Goal: Information Seeking & Learning: Check status

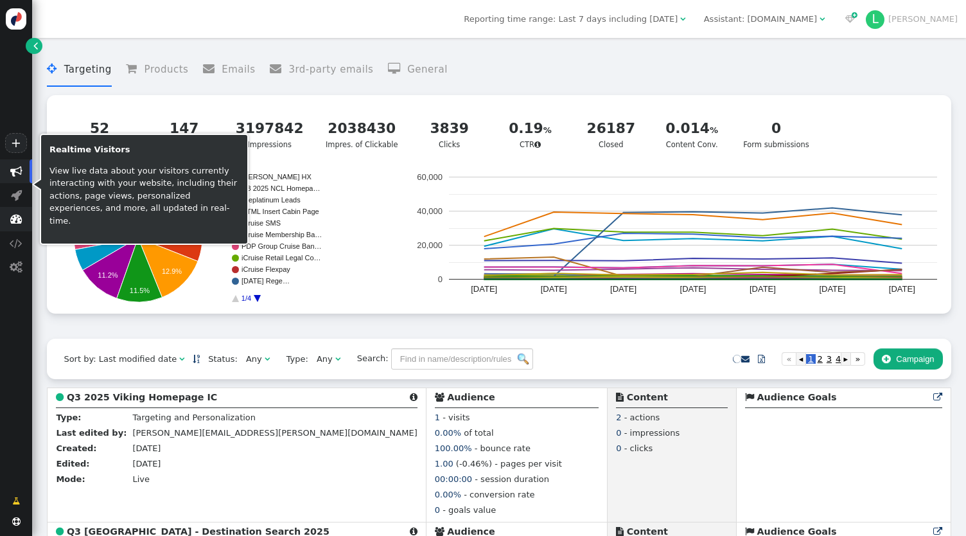
click at [23, 217] on span "" at bounding box center [16, 219] width 32 height 24
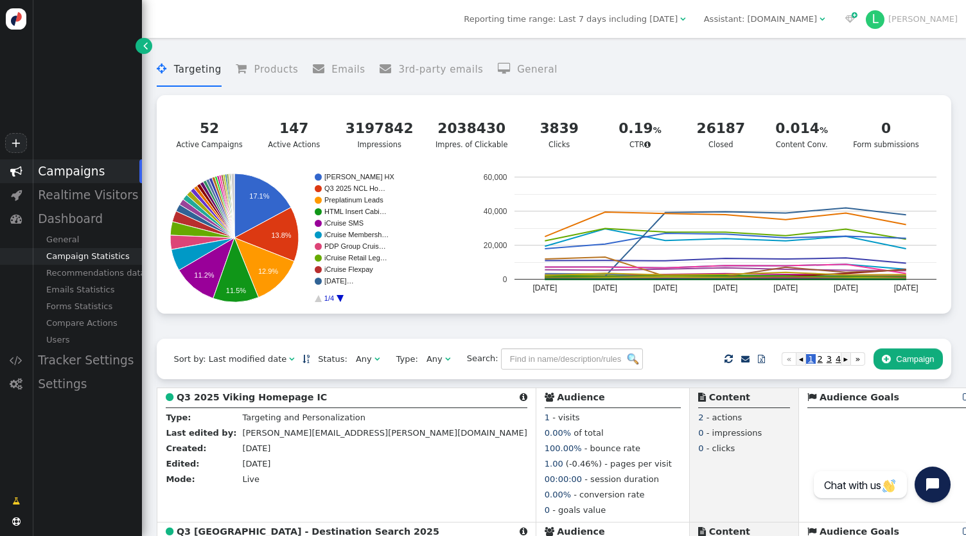
click at [96, 262] on div "Campaign Statistics" at bounding box center [87, 256] width 110 height 17
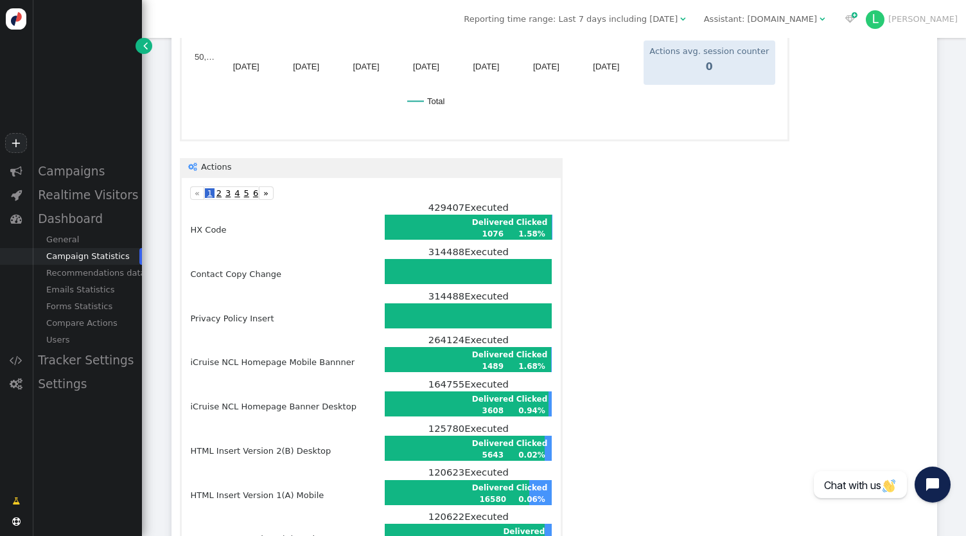
scroll to position [643, 0]
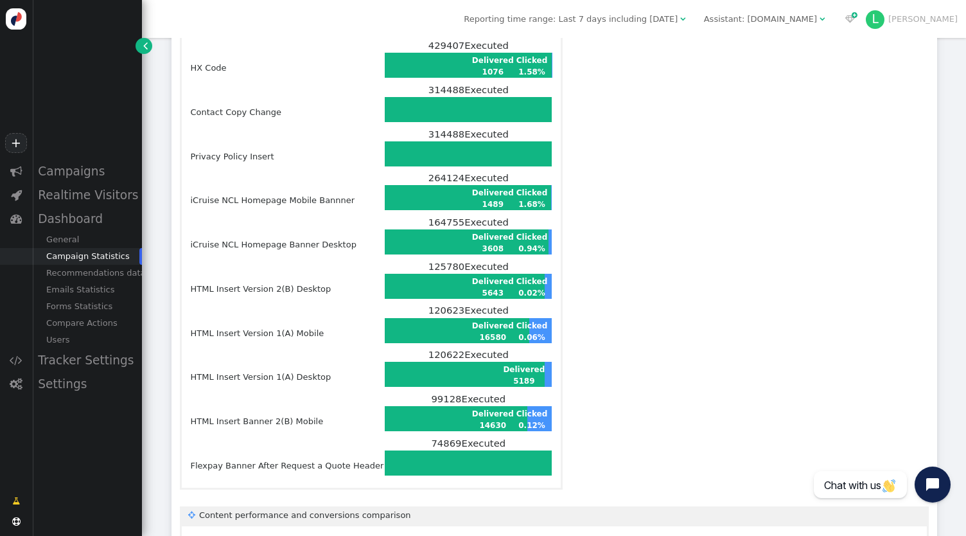
scroll to position [835, 0]
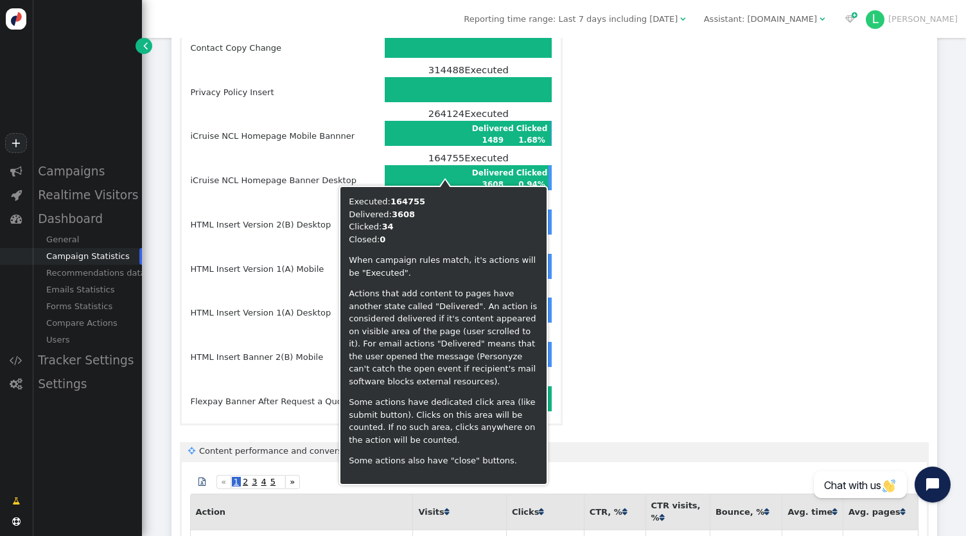
click at [488, 166] on td "Delivered 3608" at bounding box center [493, 178] width 43 height 24
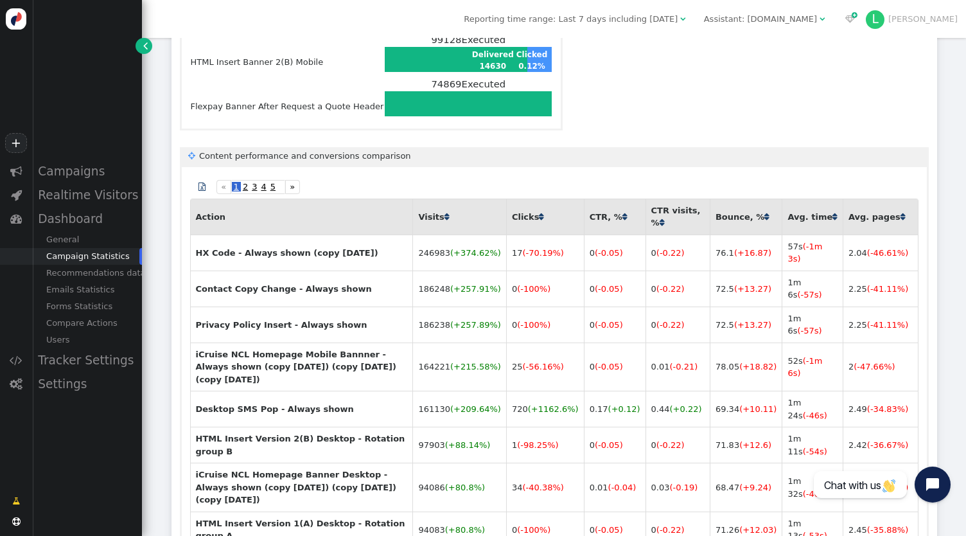
scroll to position [1130, 0]
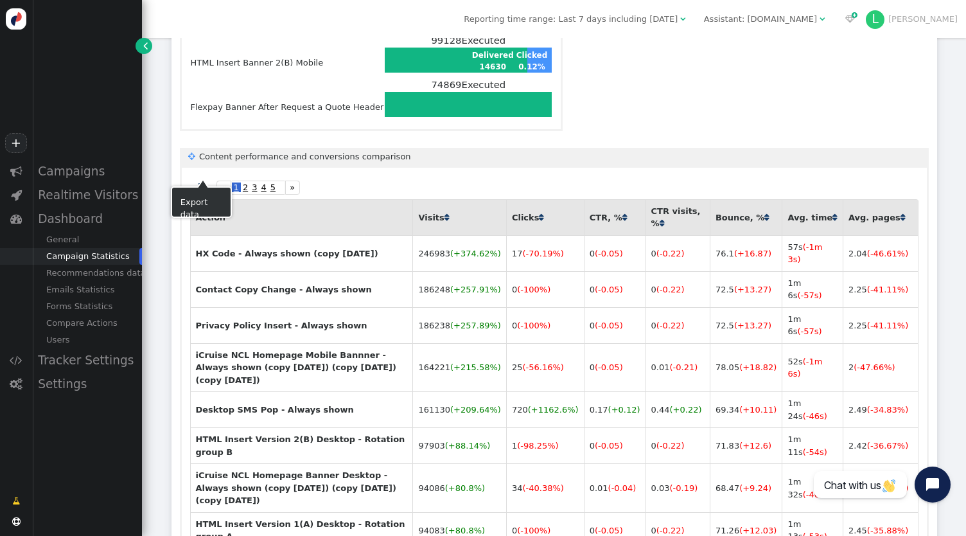
click at [200, 183] on span "" at bounding box center [202, 187] width 7 height 8
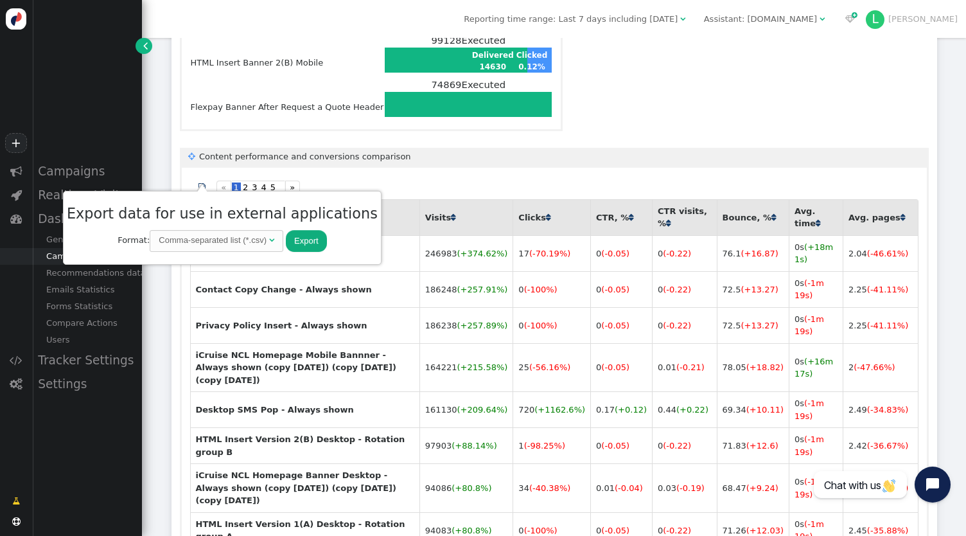
click at [286, 238] on button "Export" at bounding box center [306, 241] width 41 height 22
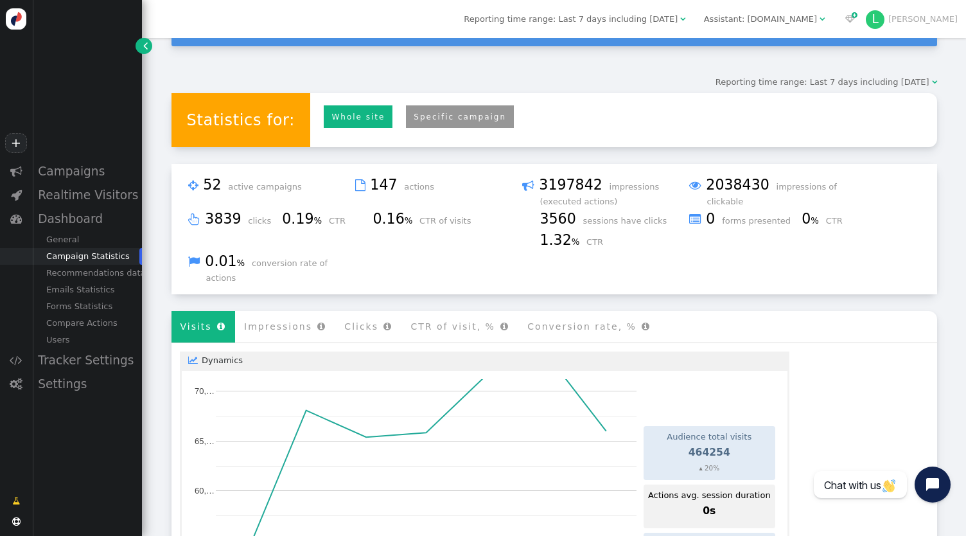
scroll to position [0, 0]
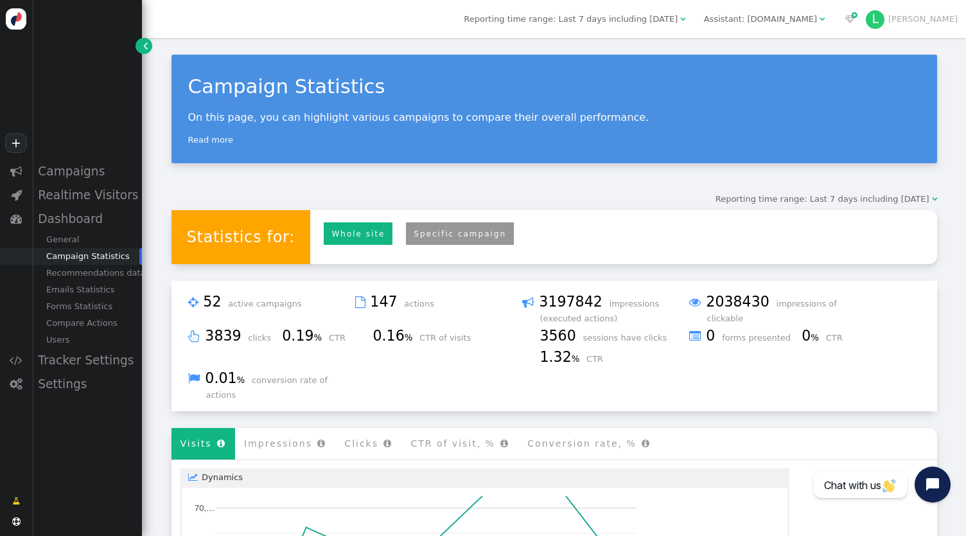
click at [853, 194] on span "Reporting time range: Last 7 days including [DATE]" at bounding box center [823, 199] width 214 height 10
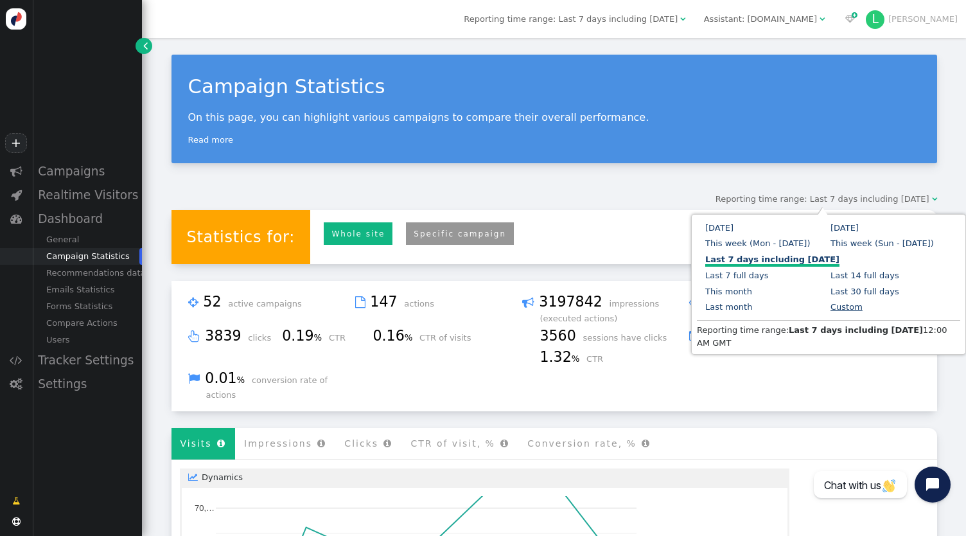
click at [831, 307] on link "Custom" at bounding box center [847, 307] width 32 height 10
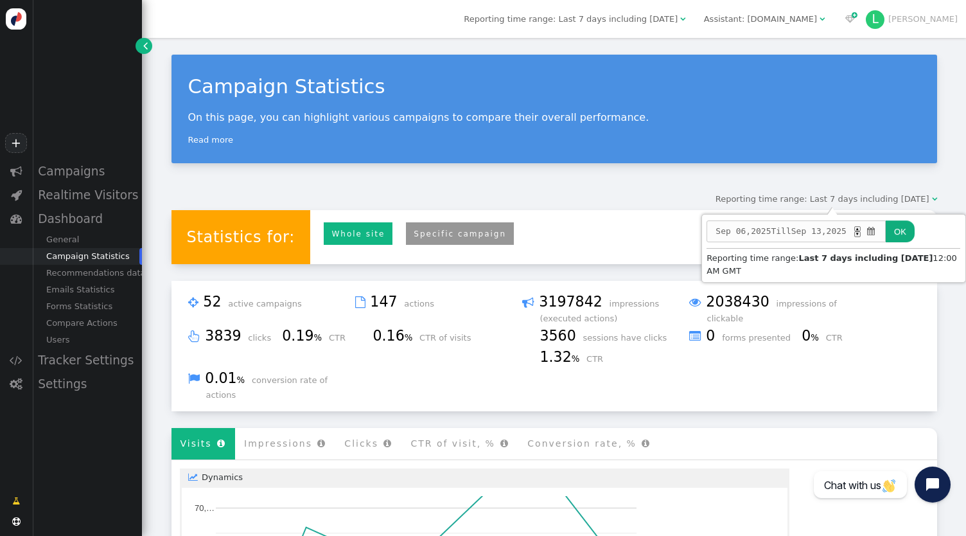
click at [761, 229] on span "2025" at bounding box center [761, 231] width 20 height 13
click at [734, 239] on span "[DATE] Till [DATE] ▲ ▼ " at bounding box center [796, 231] width 179 height 22
click at [743, 232] on span "[DATE] Till [DATE] ▲ ▼ " at bounding box center [796, 231] width 179 height 22
click at [739, 230] on span "06" at bounding box center [741, 231] width 10 height 13
click at [748, 226] on span "dd" at bounding box center [751, 231] width 10 height 13
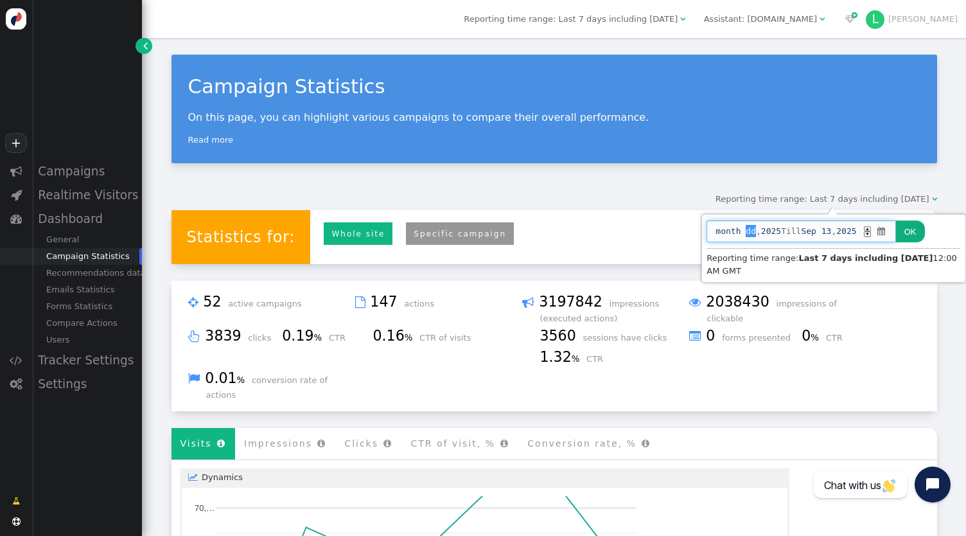
click at [720, 227] on span "month" at bounding box center [728, 231] width 25 height 13
click at [887, 225] on span "" at bounding box center [882, 231] width 11 height 13
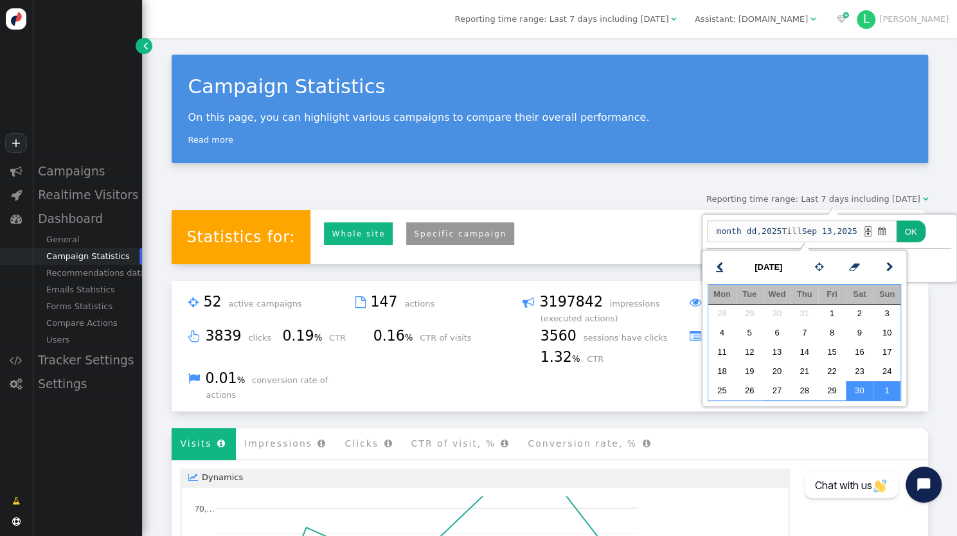
click at [718, 260] on span "" at bounding box center [719, 267] width 7 height 15
click at [721, 260] on span "" at bounding box center [719, 267] width 7 height 15
click at [893, 312] on td "1" at bounding box center [887, 313] width 28 height 19
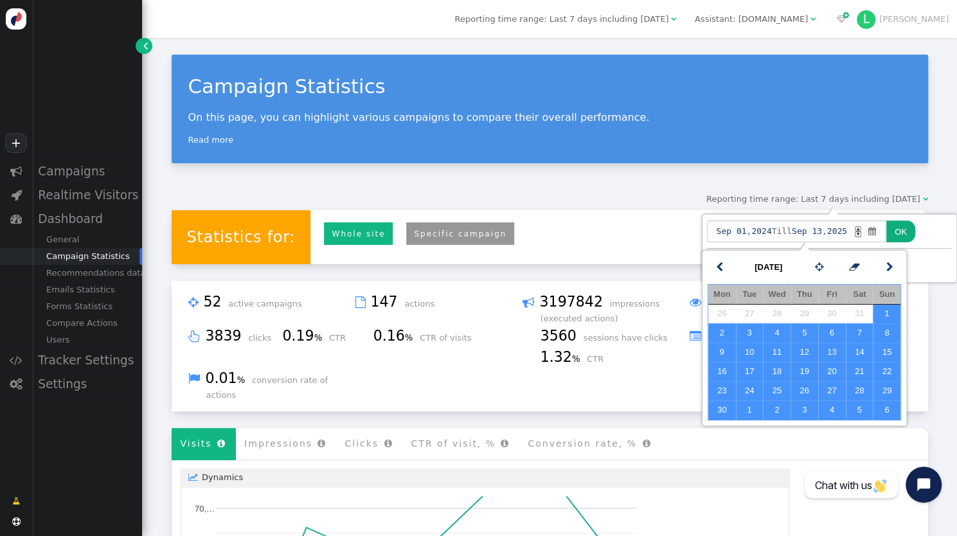
click at [833, 235] on span "[DATE] Till [DATE] ▲ ▼ " at bounding box center [796, 231] width 179 height 22
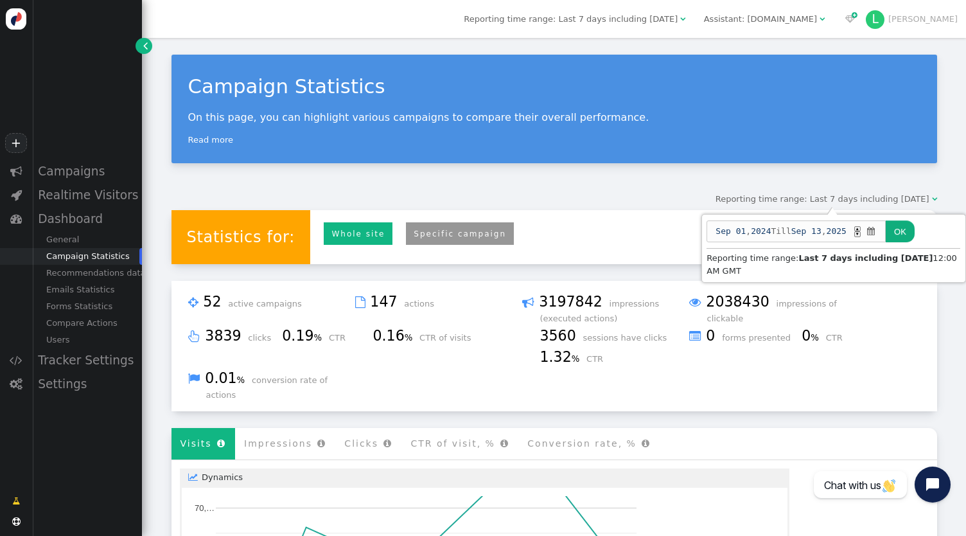
click at [821, 236] on span "13" at bounding box center [817, 231] width 10 height 13
click at [817, 233] on span "13" at bounding box center [817, 231] width 10 height 13
click at [803, 233] on span "Sep" at bounding box center [799, 231] width 15 height 13
click at [883, 233] on span "[DATE] Till [DATE] ▲ ▼ " at bounding box center [796, 231] width 179 height 22
click at [877, 231] on span "" at bounding box center [871, 231] width 11 height 13
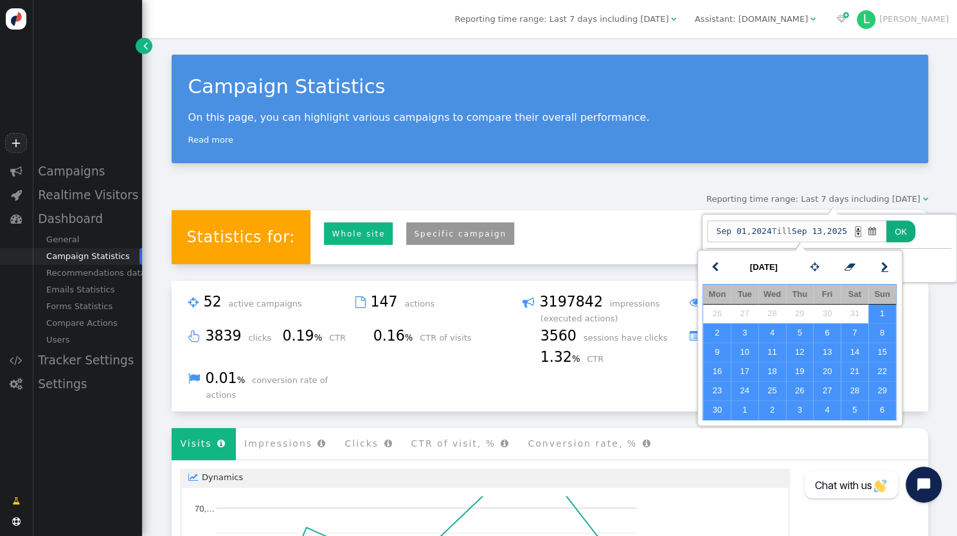
drag, startPoint x: 879, startPoint y: 264, endPoint x: 873, endPoint y: 267, distance: 7.2
click at [874, 265] on link "" at bounding box center [885, 267] width 24 height 22
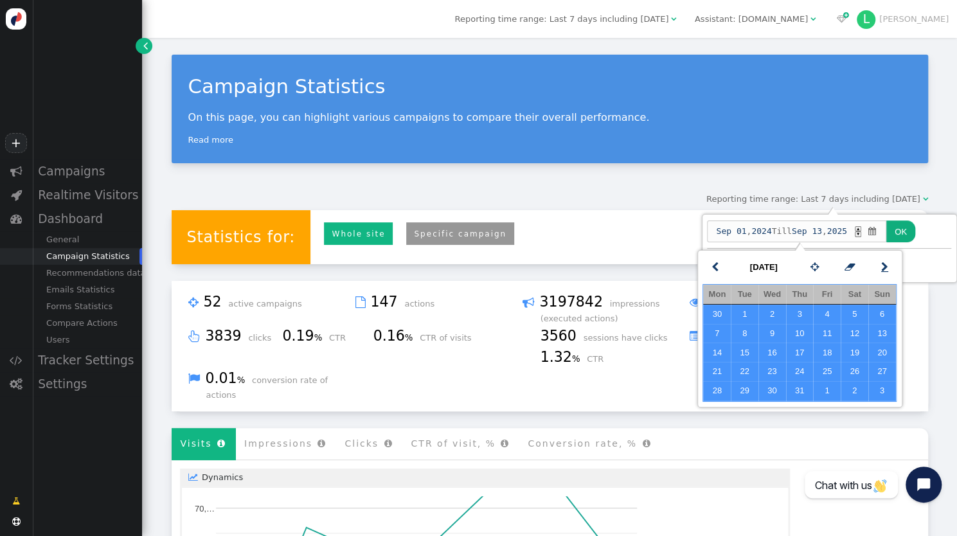
click at [873, 267] on link "" at bounding box center [885, 267] width 24 height 22
click at [883, 268] on span "" at bounding box center [884, 267] width 7 height 15
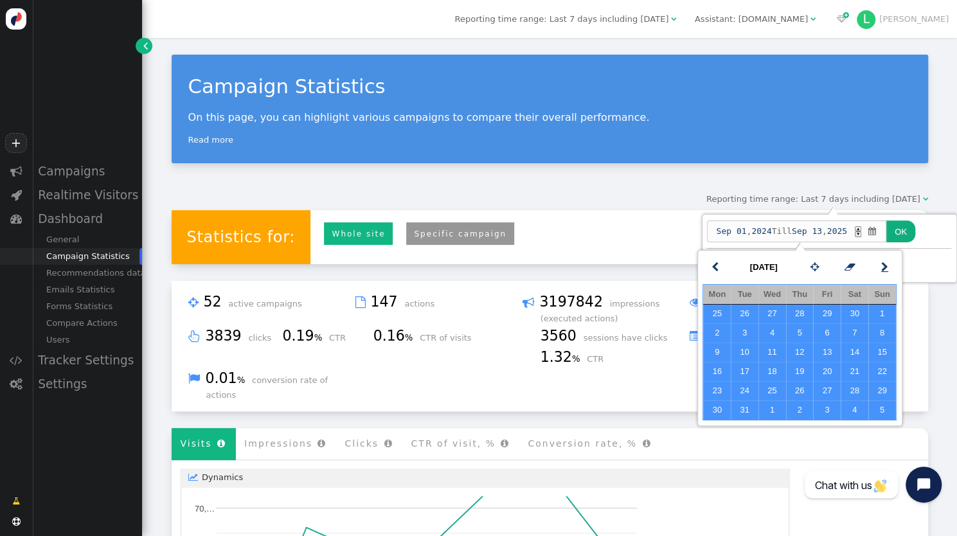
click at [883, 268] on span "" at bounding box center [884, 267] width 7 height 15
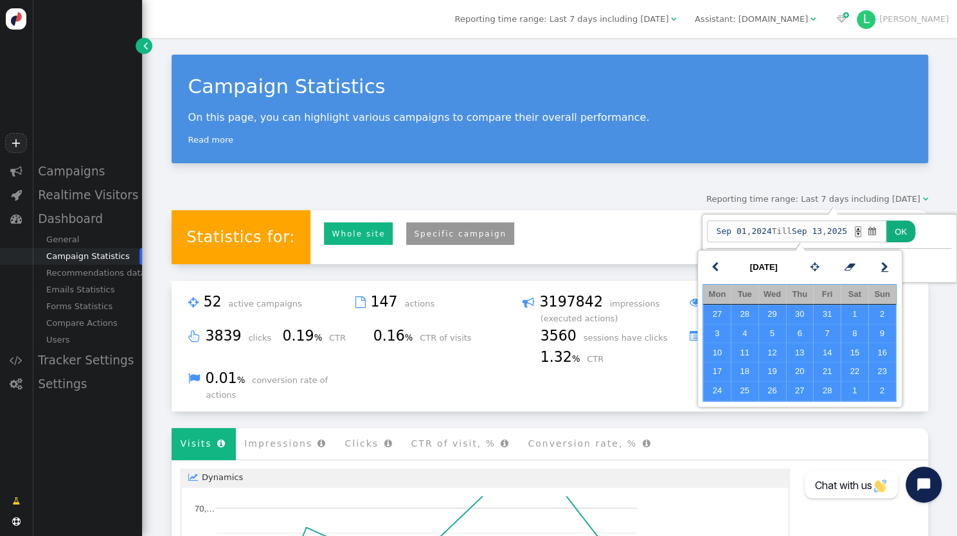
click at [883, 268] on span "" at bounding box center [884, 267] width 7 height 15
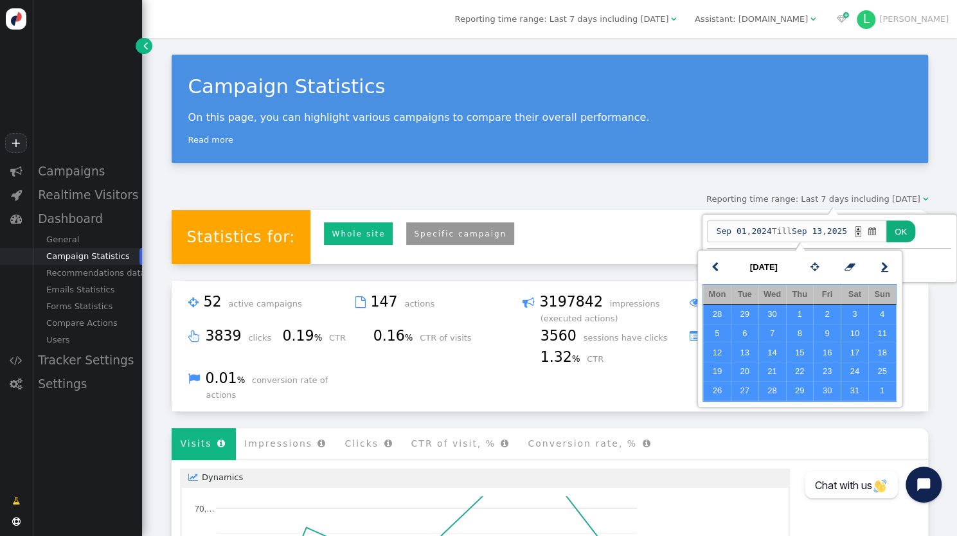
click at [883, 268] on span "" at bounding box center [884, 267] width 7 height 15
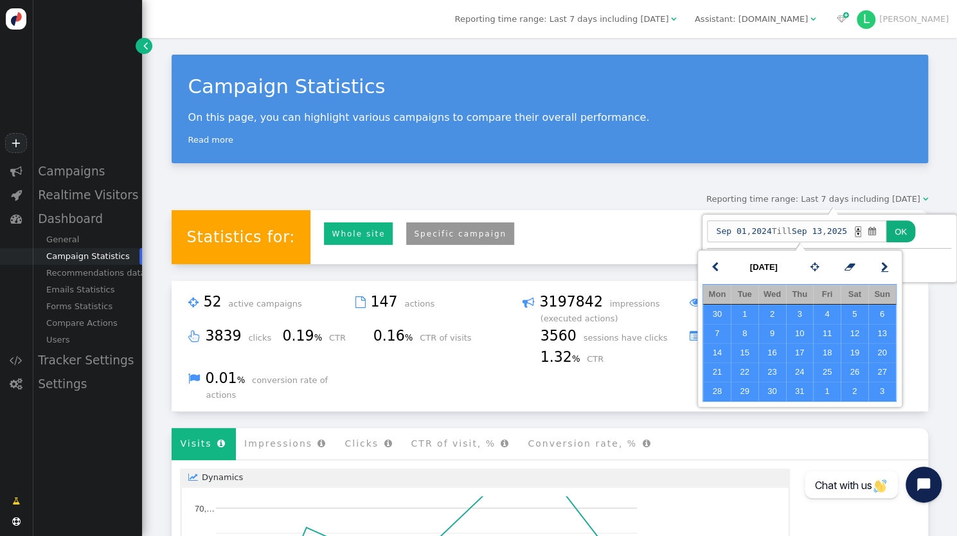
click at [883, 268] on span "" at bounding box center [884, 267] width 7 height 15
click at [887, 384] on td "31" at bounding box center [882, 390] width 28 height 19
click at [907, 233] on button "OK" at bounding box center [900, 231] width 29 height 22
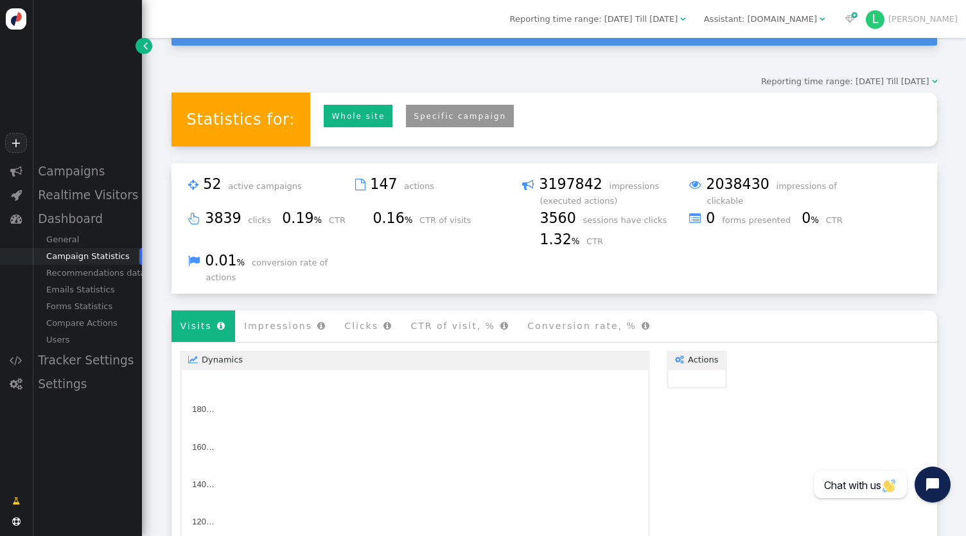
scroll to position [54, 0]
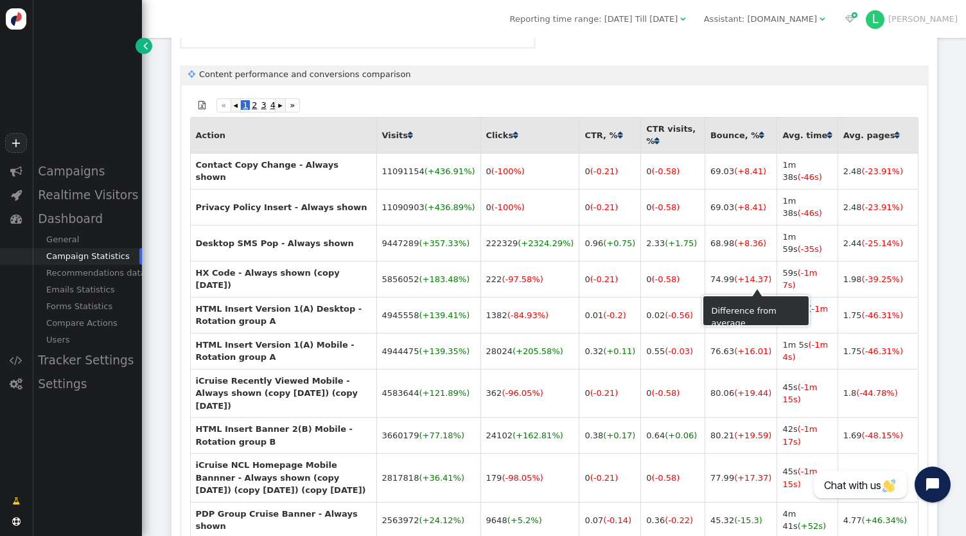
scroll to position [1224, 0]
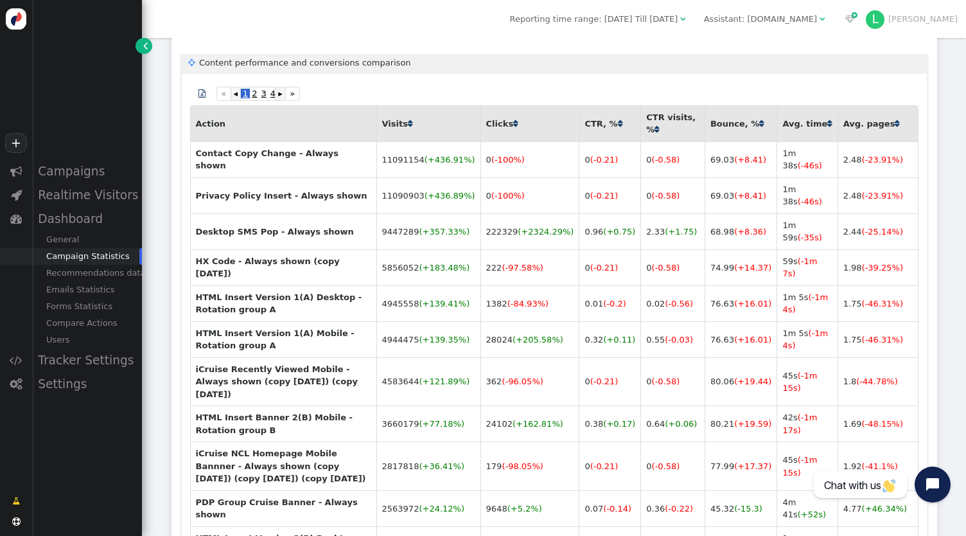
click at [202, 89] on span "" at bounding box center [202, 93] width 7 height 8
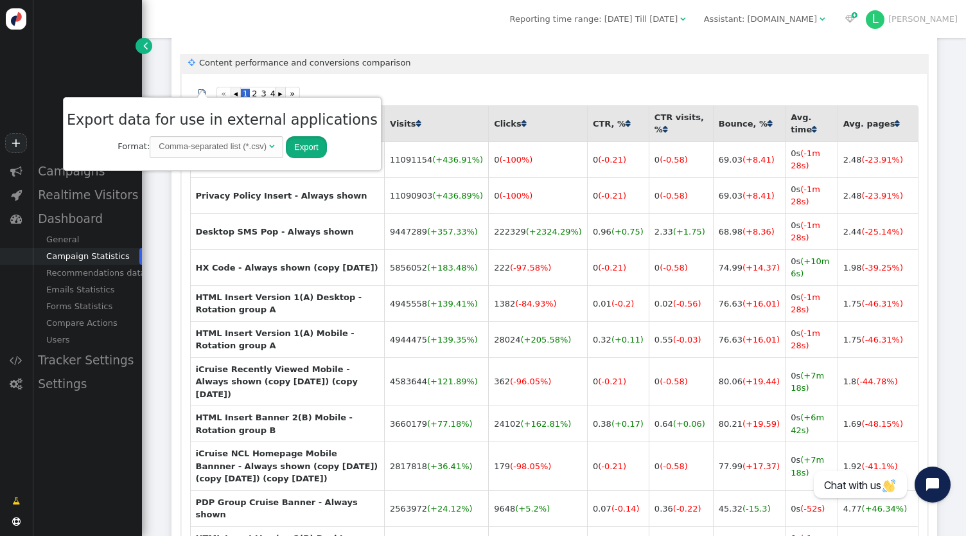
click at [299, 143] on button "Export" at bounding box center [306, 147] width 41 height 22
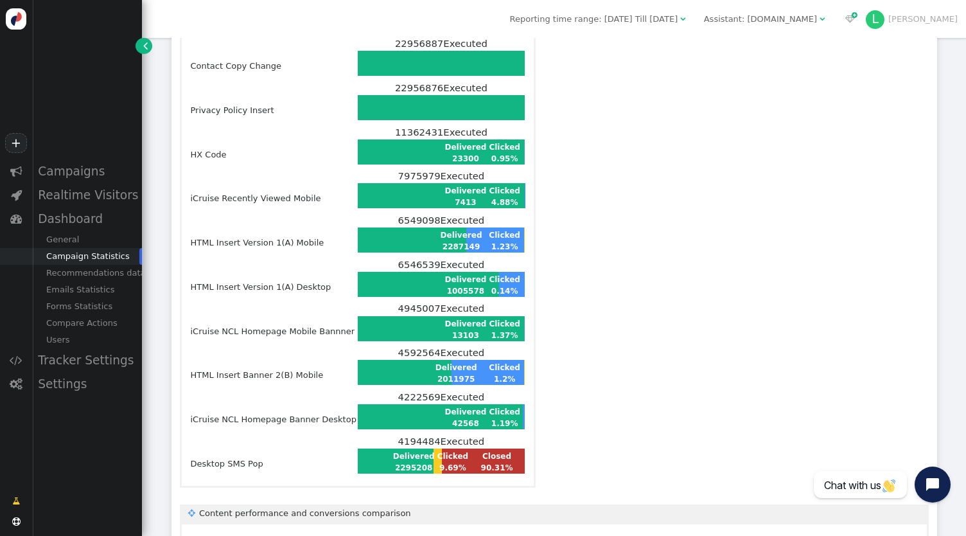
scroll to position [774, 0]
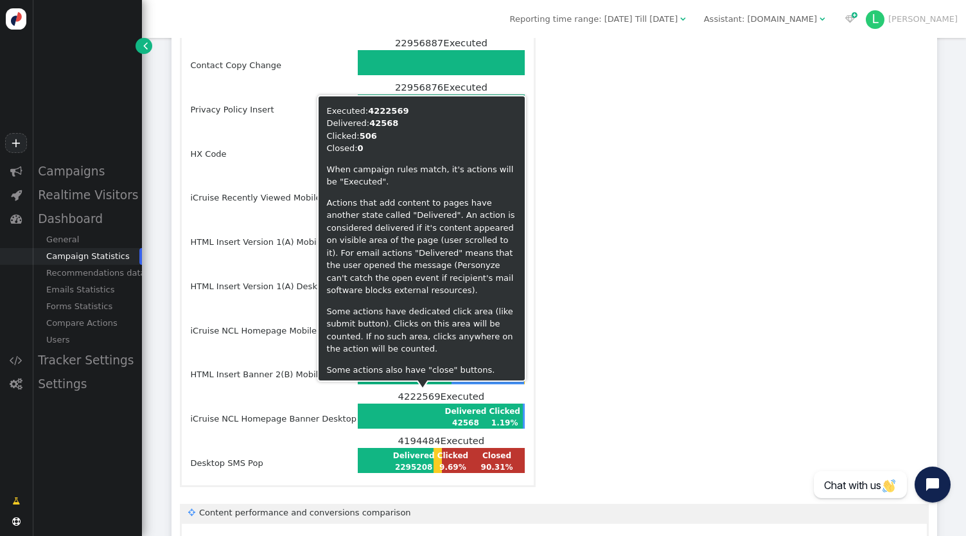
click at [488, 405] on td "Clicked 1.19%" at bounding box center [504, 417] width 33 height 24
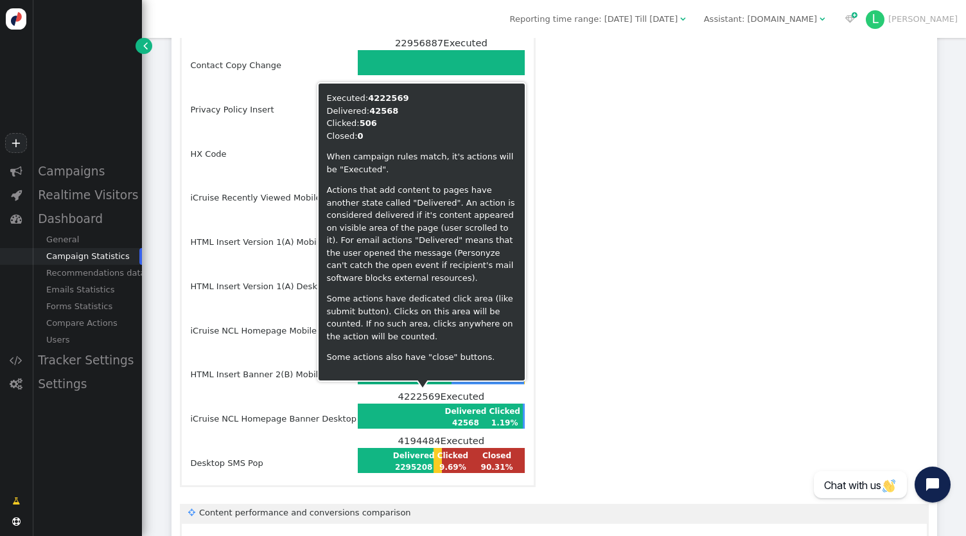
click at [377, 405] on td at bounding box center [401, 417] width 84 height 24
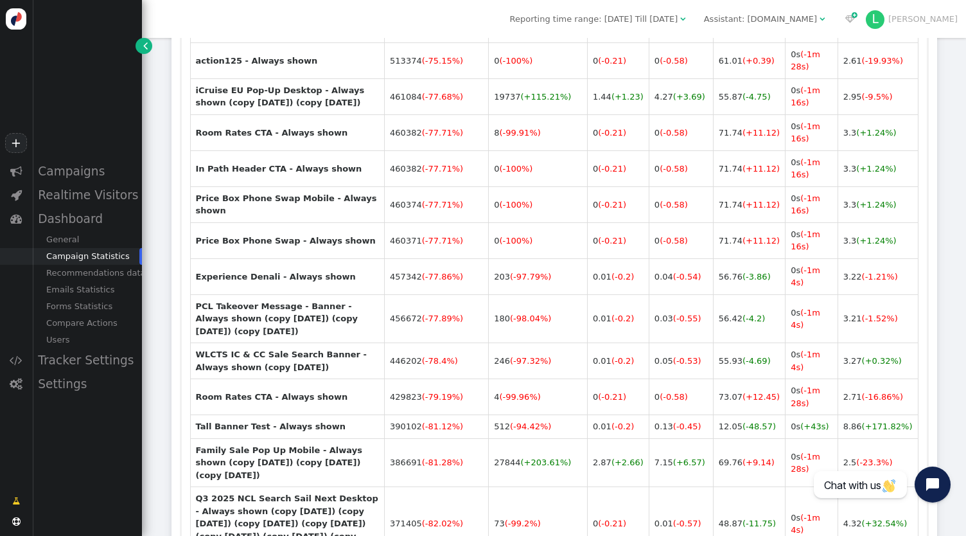
scroll to position [2434, 0]
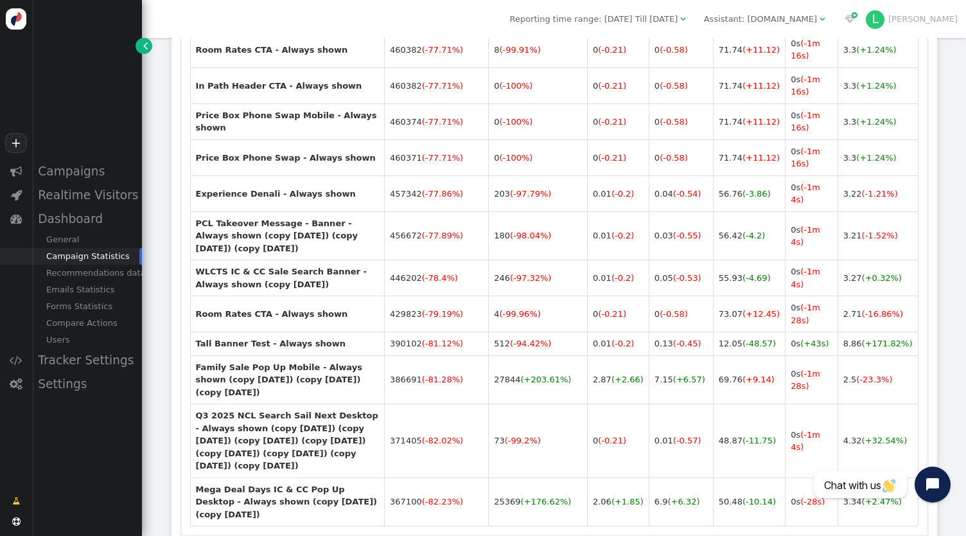
scroll to position [2466, 0]
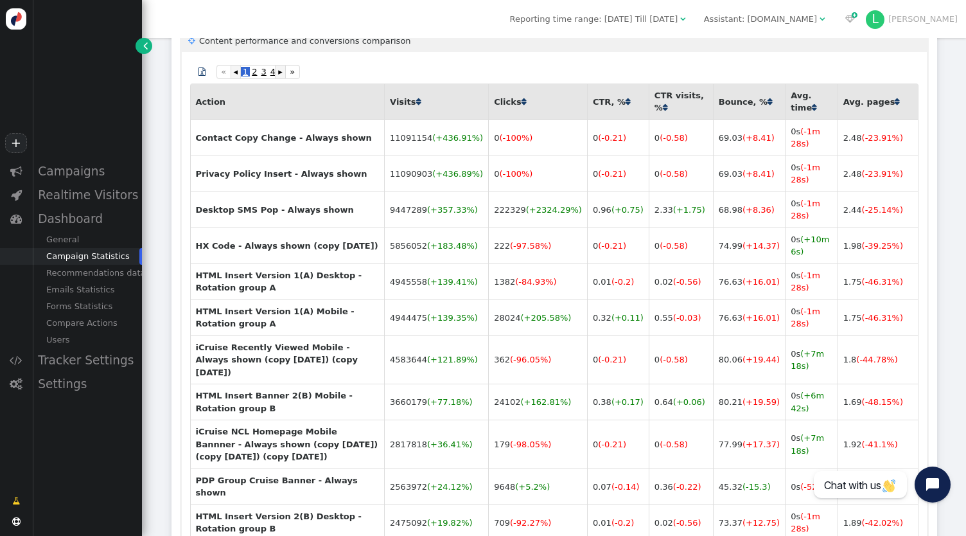
scroll to position [924, 0]
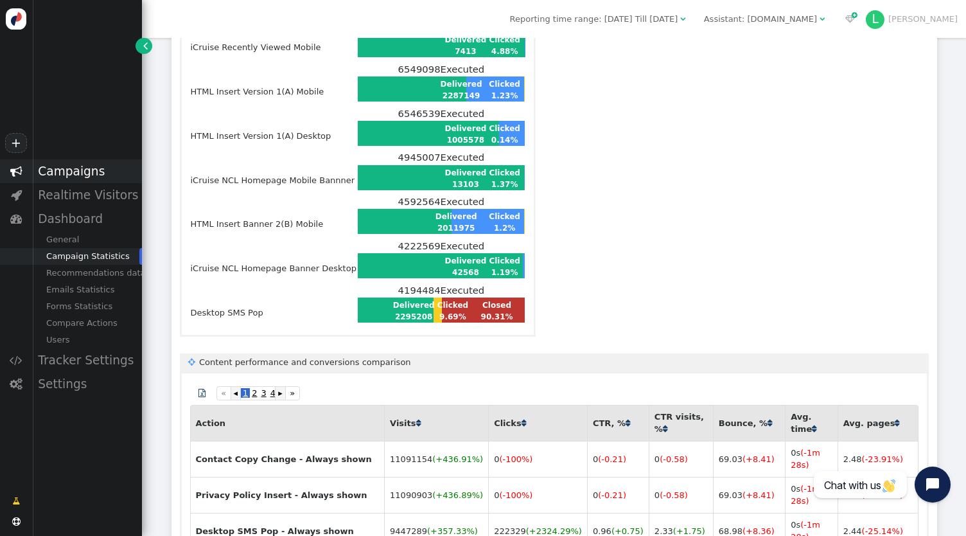
click at [63, 172] on div "Campaigns" at bounding box center [87, 171] width 110 height 24
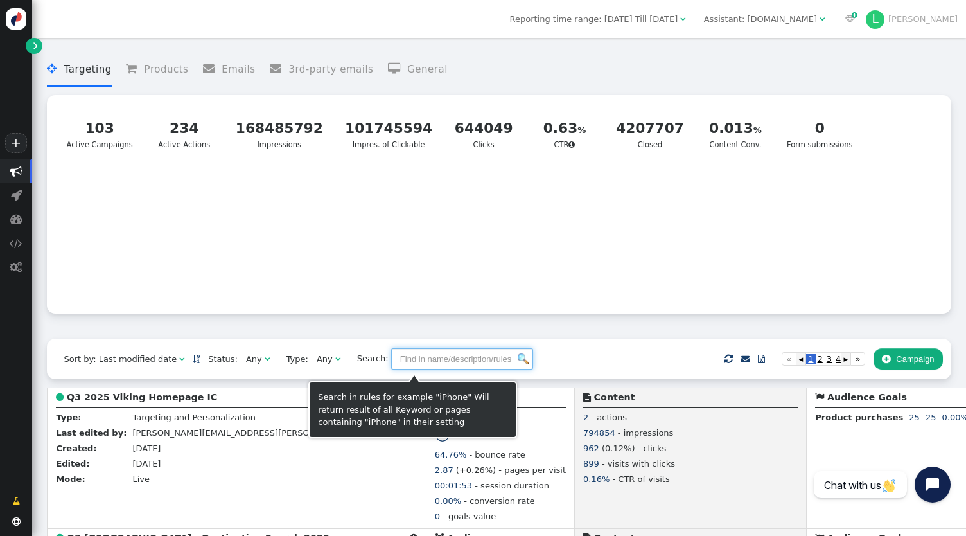
click at [391, 370] on input "text" at bounding box center [462, 359] width 142 height 22
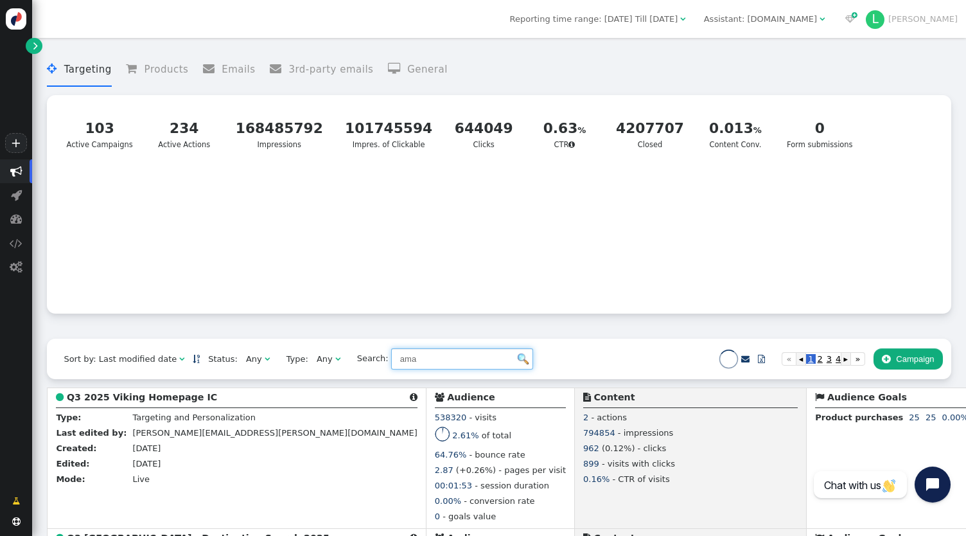
click at [492, 355] on input "ama" at bounding box center [462, 359] width 142 height 22
click at [518, 357] on img at bounding box center [523, 358] width 11 height 11
click at [503, 365] on input "ama" at bounding box center [462, 359] width 142 height 22
click at [495, 369] on input "ama" at bounding box center [462, 359] width 142 height 22
click at [518, 363] on img at bounding box center [523, 358] width 11 height 11
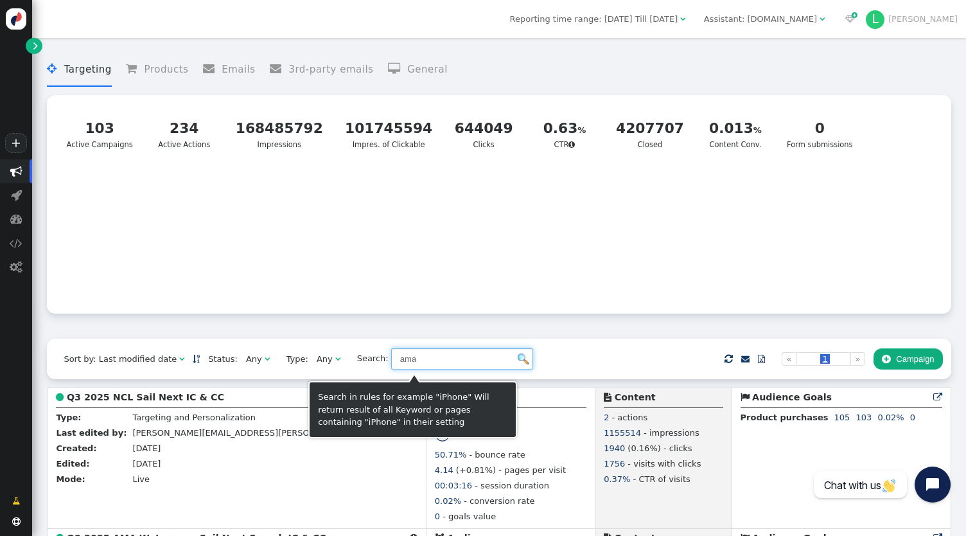
click at [398, 363] on input "ama" at bounding box center [462, 359] width 142 height 22
click at [398, 362] on input "ama" at bounding box center [462, 359] width 142 height 22
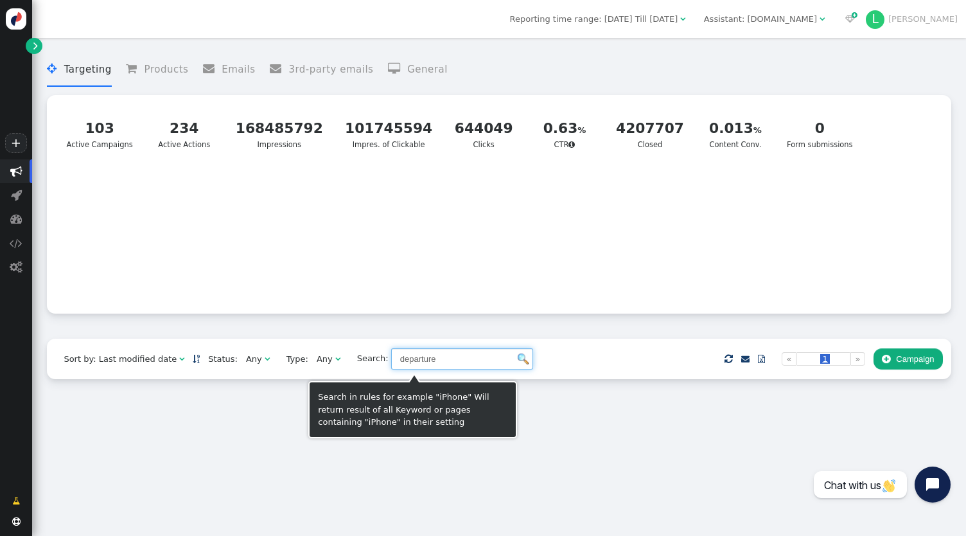
click at [404, 353] on input "departure" at bounding box center [462, 359] width 142 height 22
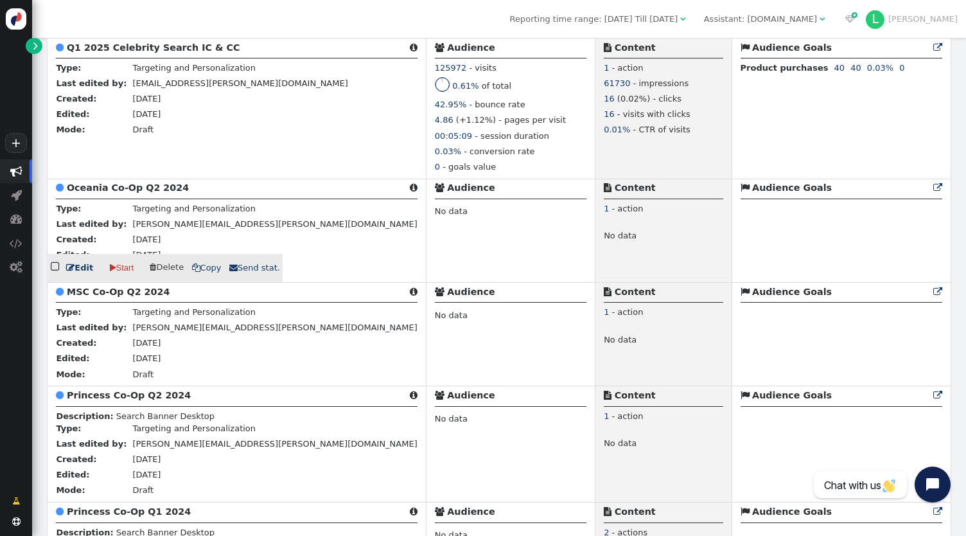
scroll to position [1799, 0]
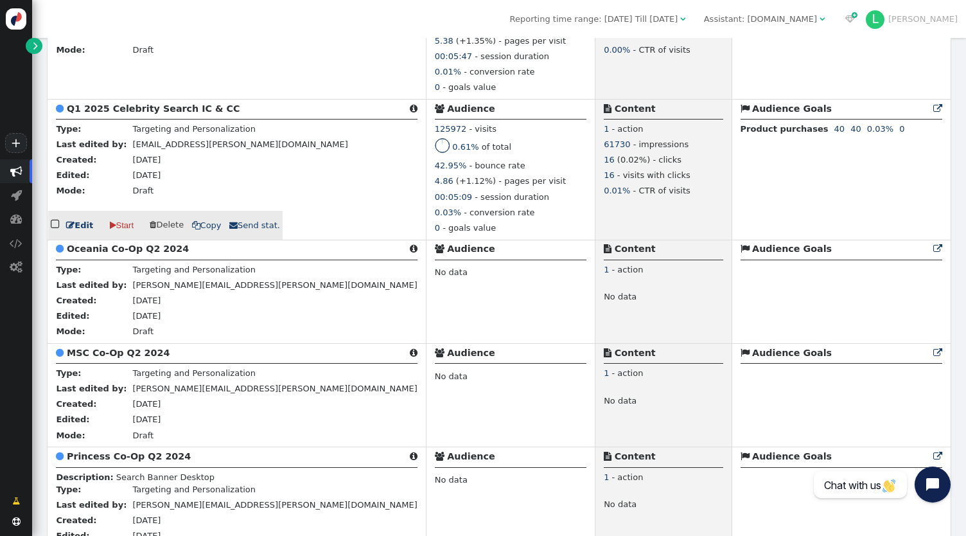
type input "celebrity"
click at [138, 114] on b "Q1 2025 Celebrity Search IC & CC" at bounding box center [154, 108] width 174 height 10
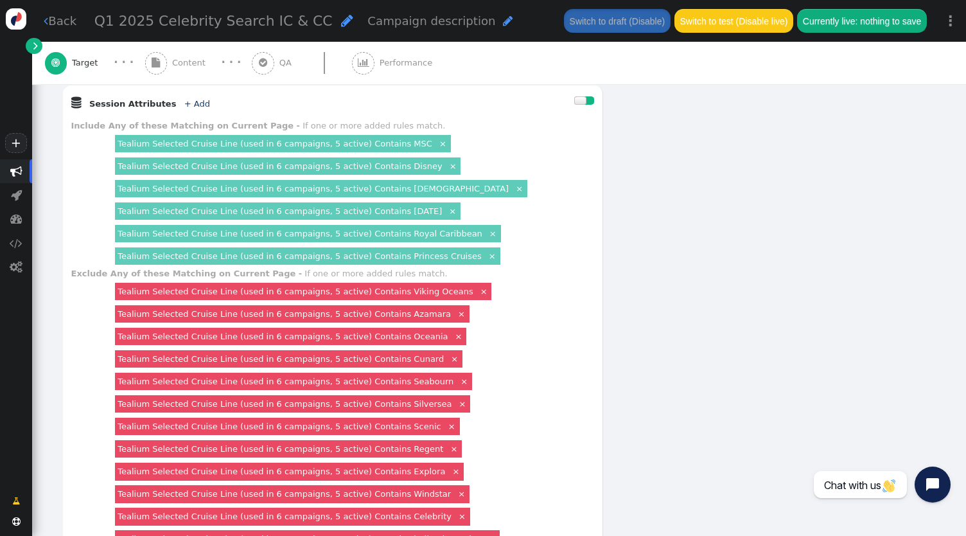
scroll to position [707, 0]
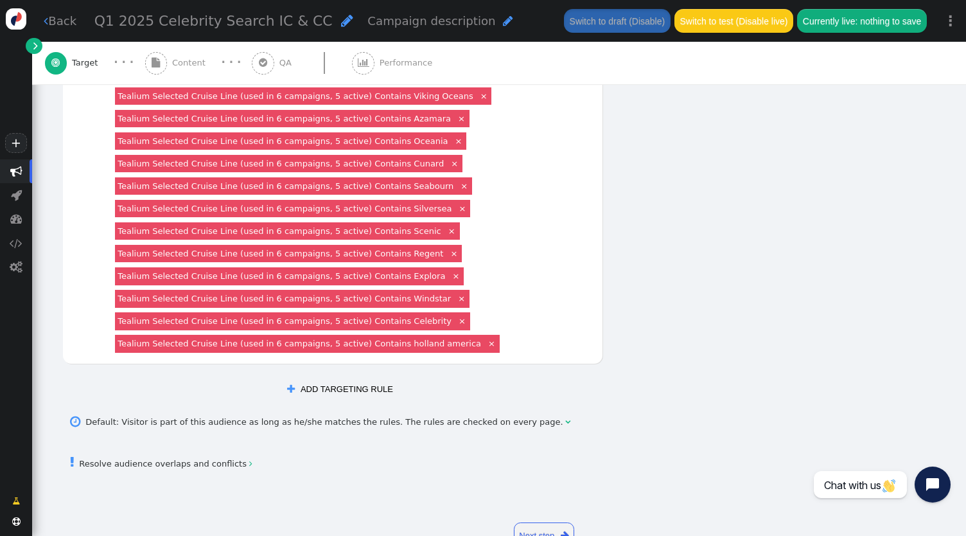
drag, startPoint x: 479, startPoint y: 322, endPoint x: 781, endPoint y: 275, distance: 305.6
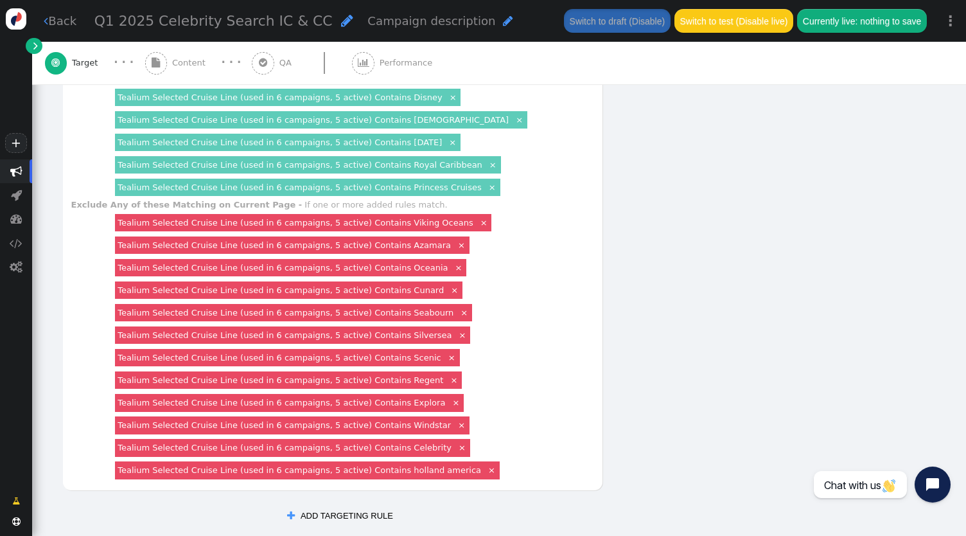
scroll to position [386, 0]
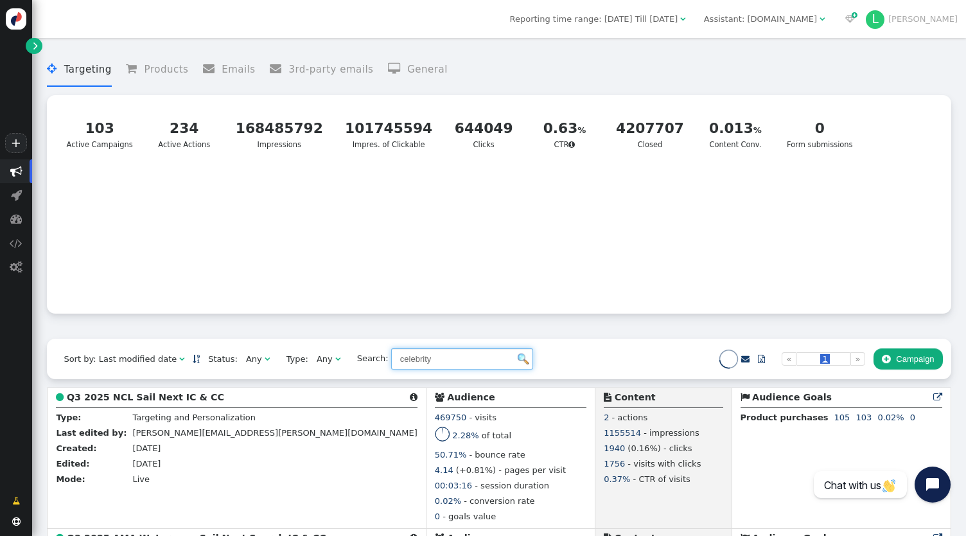
click at [443, 366] on input "celebrity" at bounding box center [462, 359] width 142 height 22
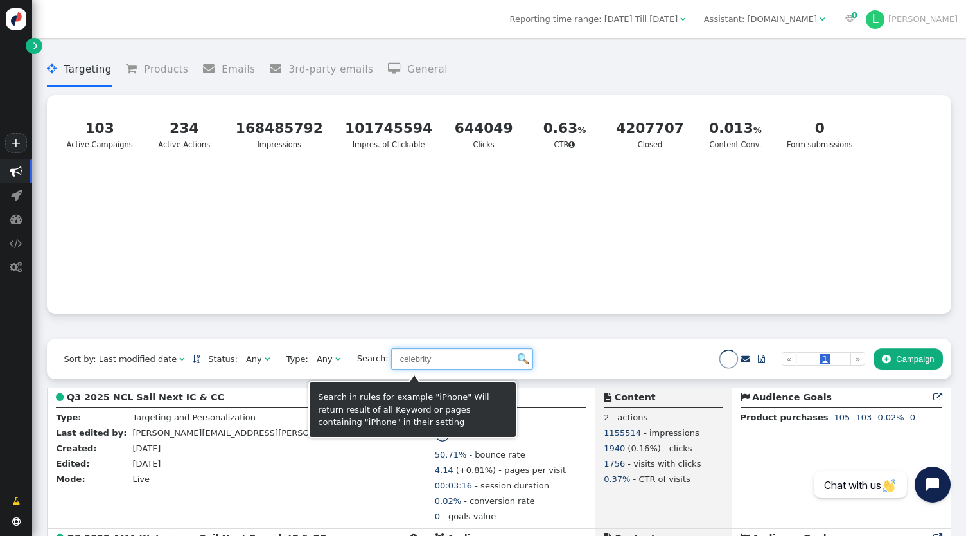
click at [443, 366] on input "celebrity" at bounding box center [462, 359] width 142 height 22
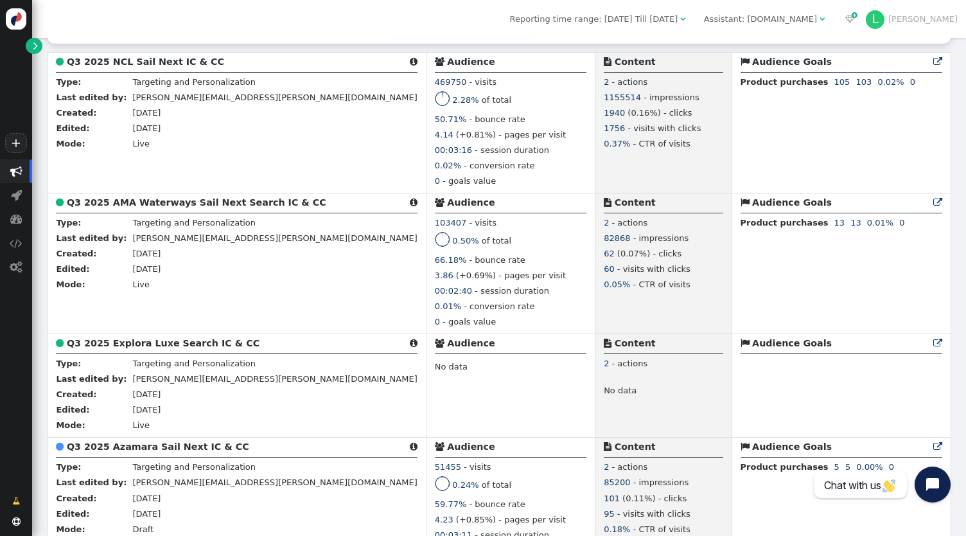
scroll to position [257, 0]
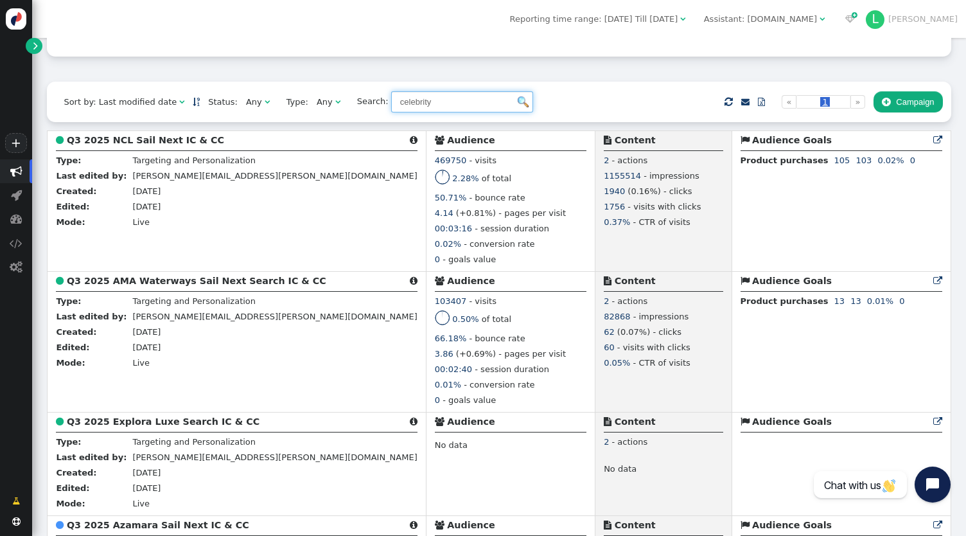
click at [317, 103] on div "Any" at bounding box center [325, 102] width 16 height 13
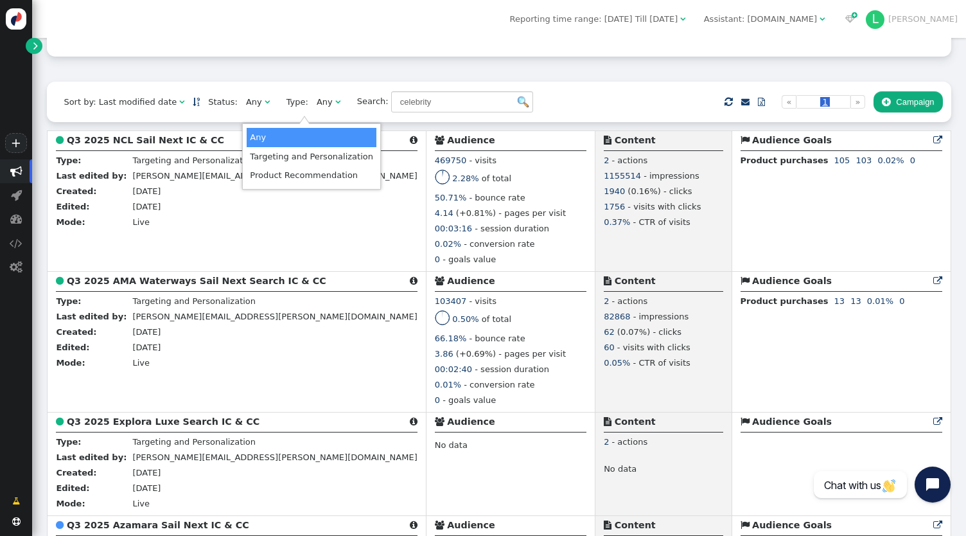
click at [317, 103] on div "Any" at bounding box center [325, 102] width 16 height 13
click at [265, 106] on span "" at bounding box center [267, 102] width 5 height 8
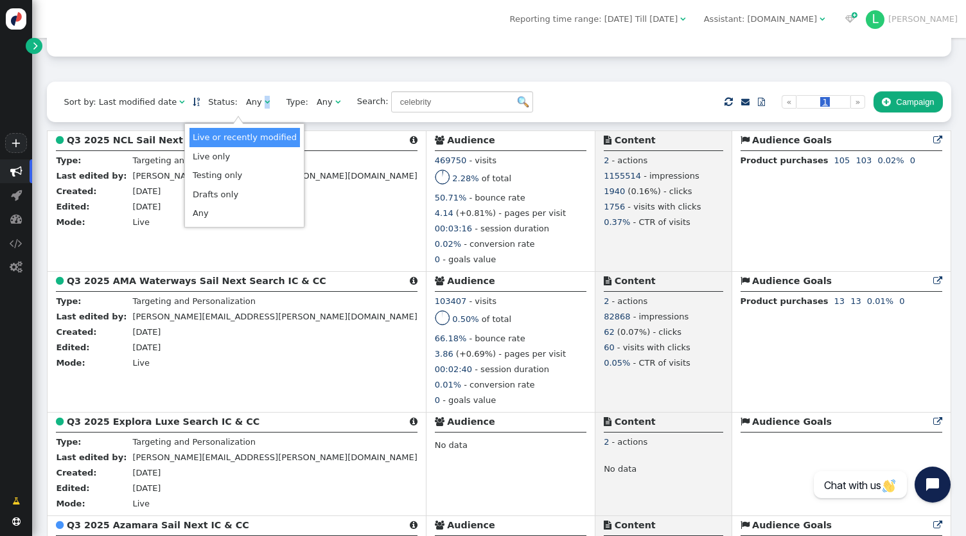
click at [265, 106] on span "" at bounding box center [267, 102] width 5 height 8
click at [526, 100] on div "Sort by: Last modified date   Status: Any  Type: Any  Search: celebrity  …" at bounding box center [499, 102] width 904 height 40
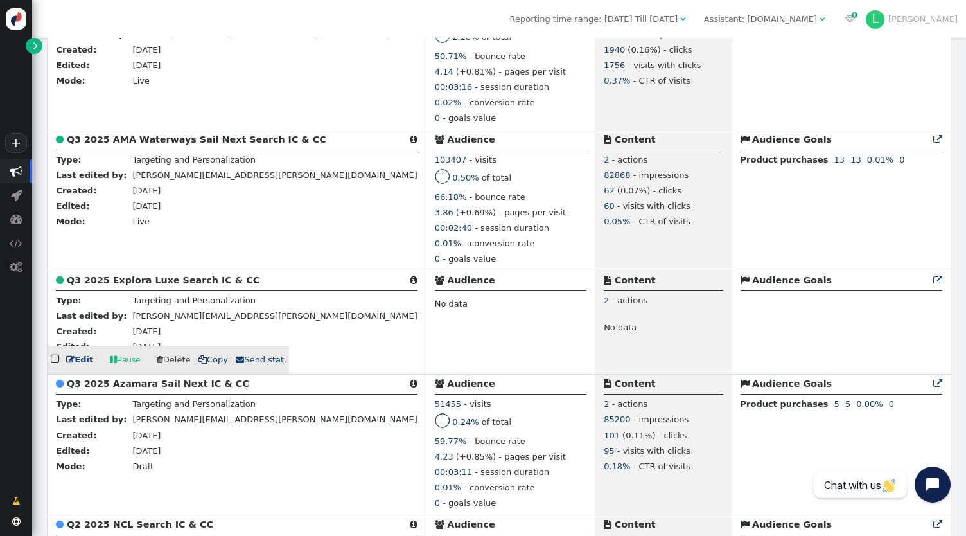
scroll to position [386, 0]
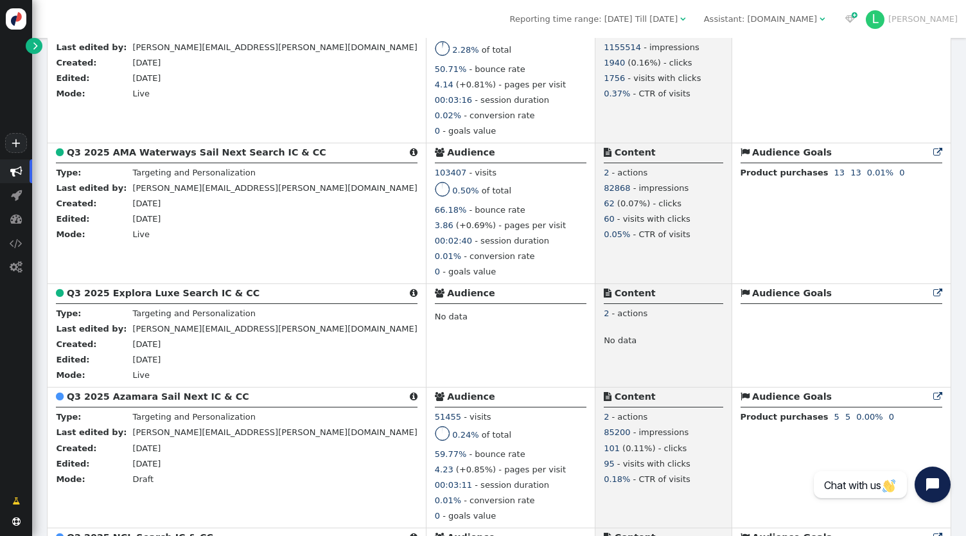
click at [833, 29] on span "Assistant: [DOMAIN_NAME] " at bounding box center [765, 19] width 138 height 19
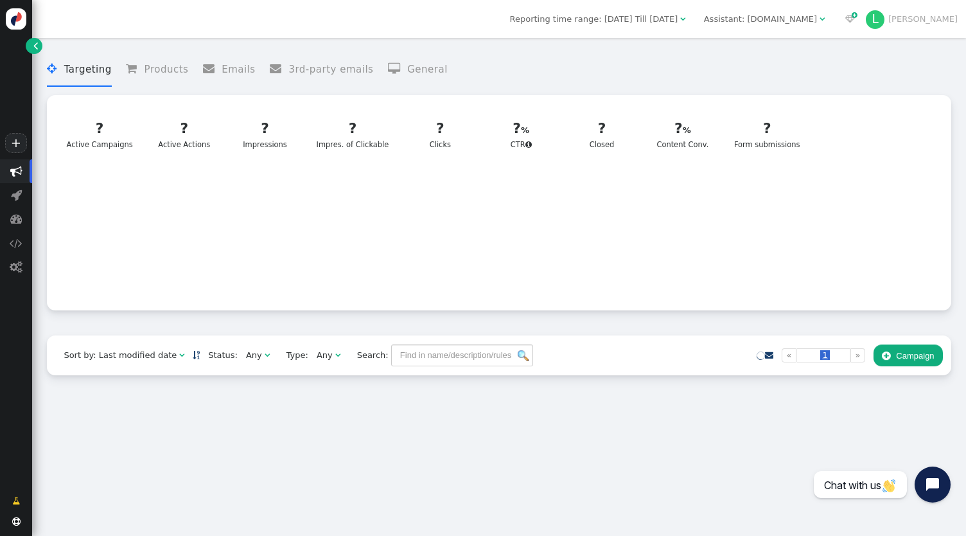
click at [404, 348] on div "Sort by: Last modified date   Status: Any  Type: Any  Search:  « ◂ 1 ▸ » …" at bounding box center [499, 355] width 904 height 40
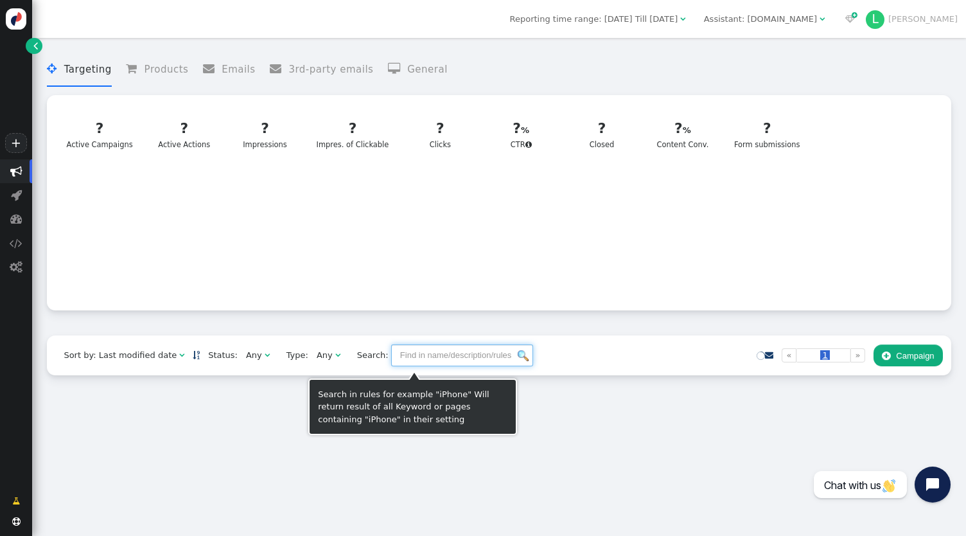
click at [430, 355] on input "text" at bounding box center [462, 355] width 142 height 22
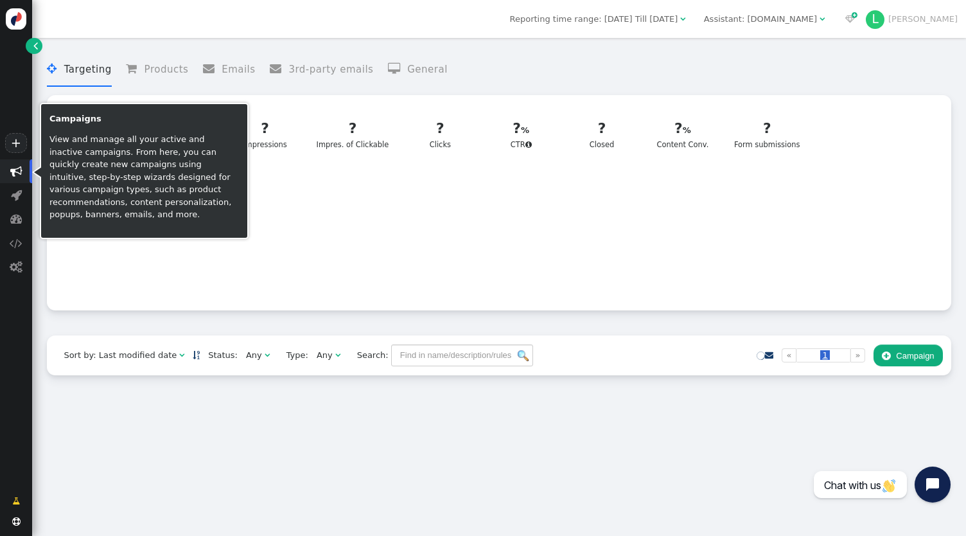
click at [22, 169] on span "" at bounding box center [16, 171] width 32 height 24
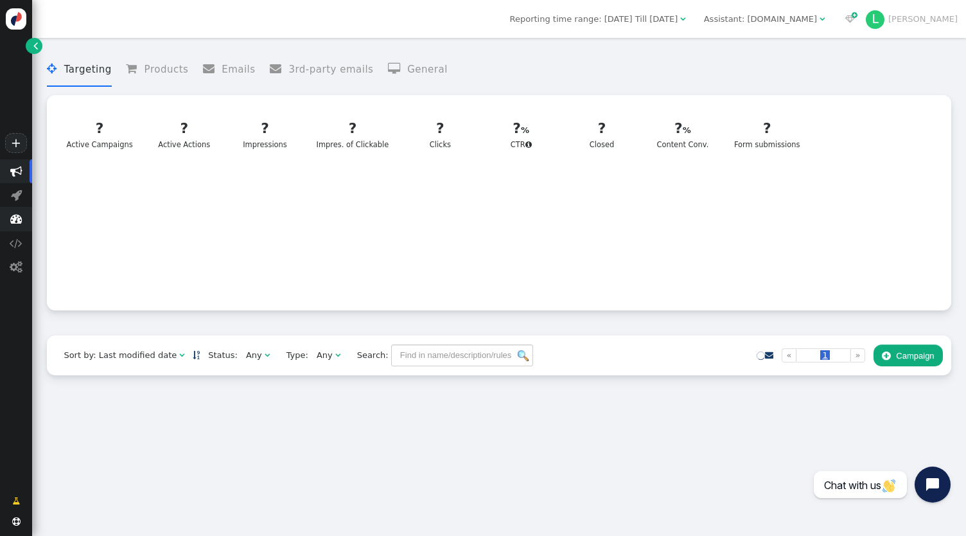
click at [19, 215] on span "" at bounding box center [16, 219] width 12 height 12
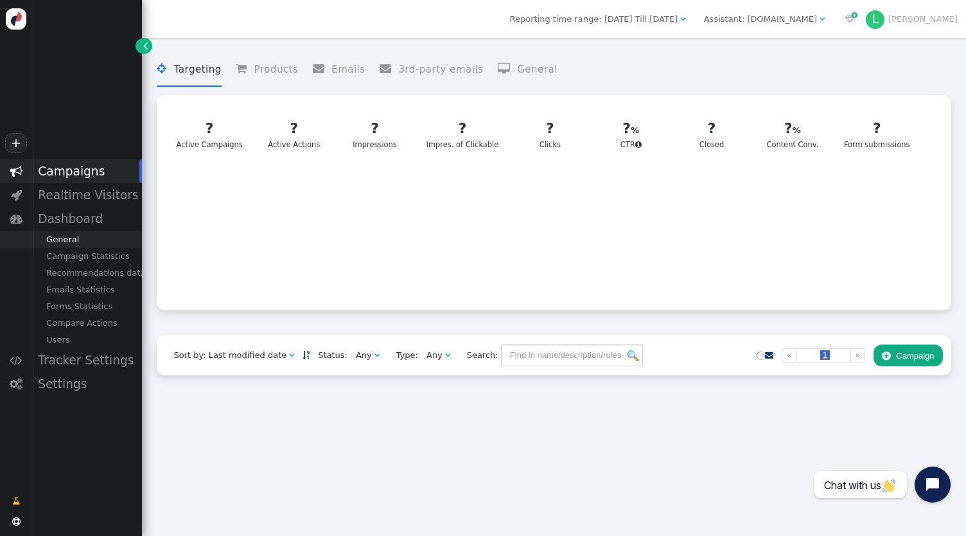
click at [91, 244] on div "General" at bounding box center [87, 239] width 110 height 17
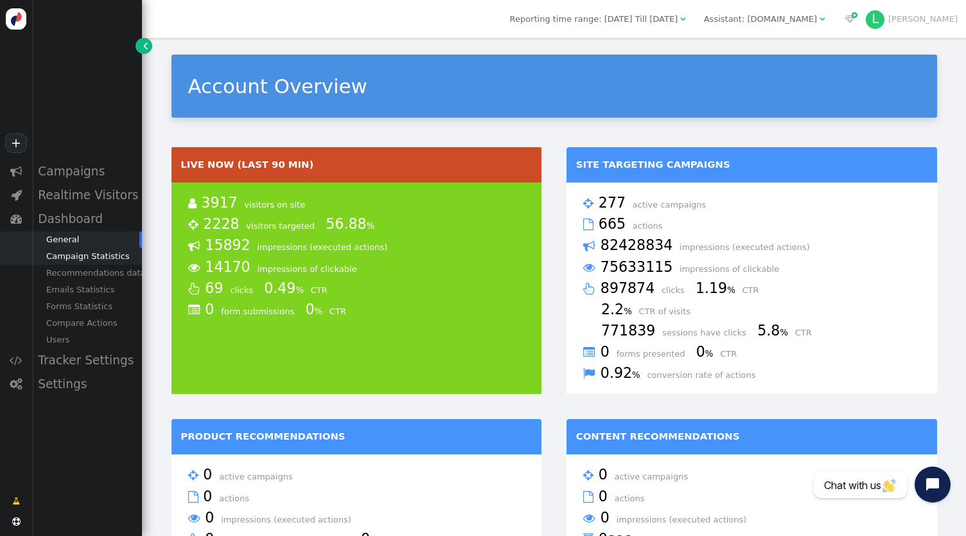
click at [85, 256] on div "Campaign Statistics" at bounding box center [87, 256] width 110 height 17
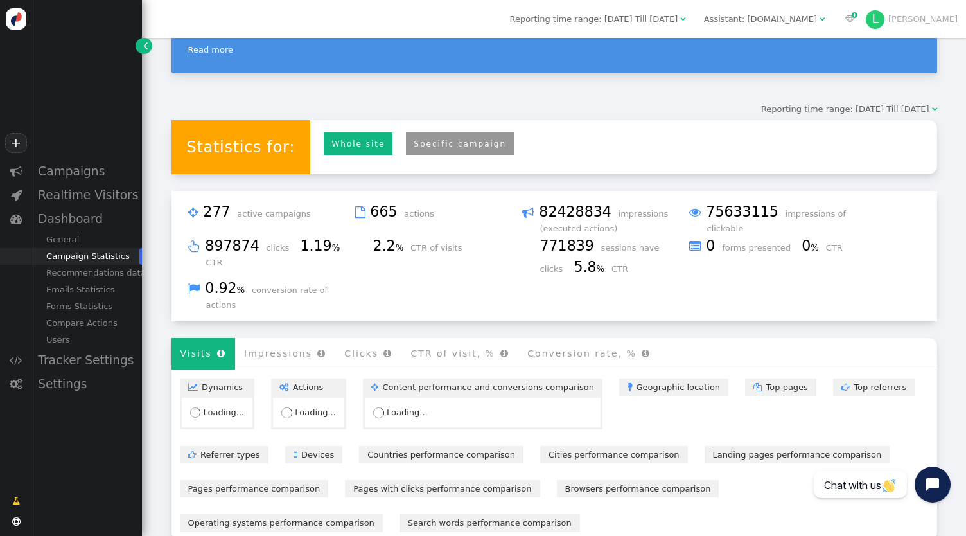
scroll to position [100, 0]
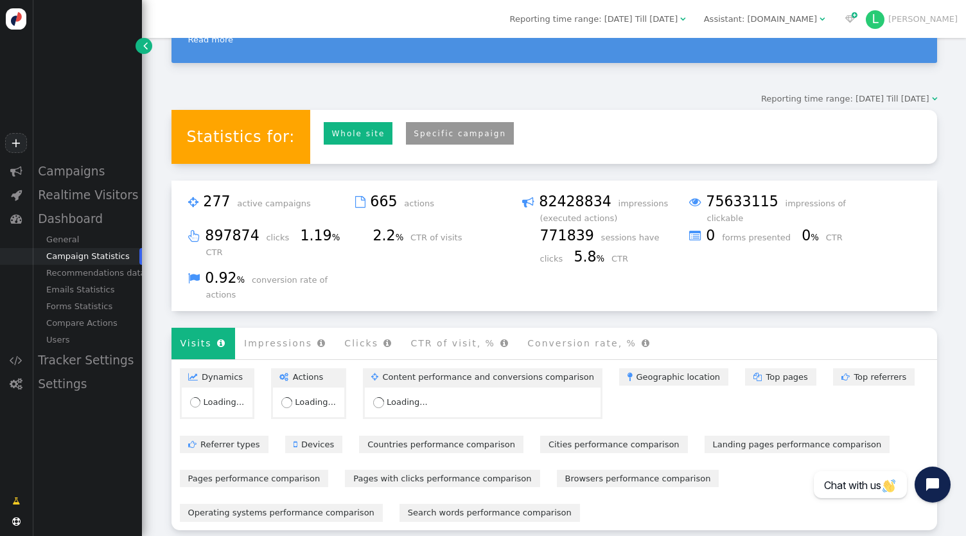
click at [418, 138] on link "Specific campaign" at bounding box center [460, 133] width 108 height 22
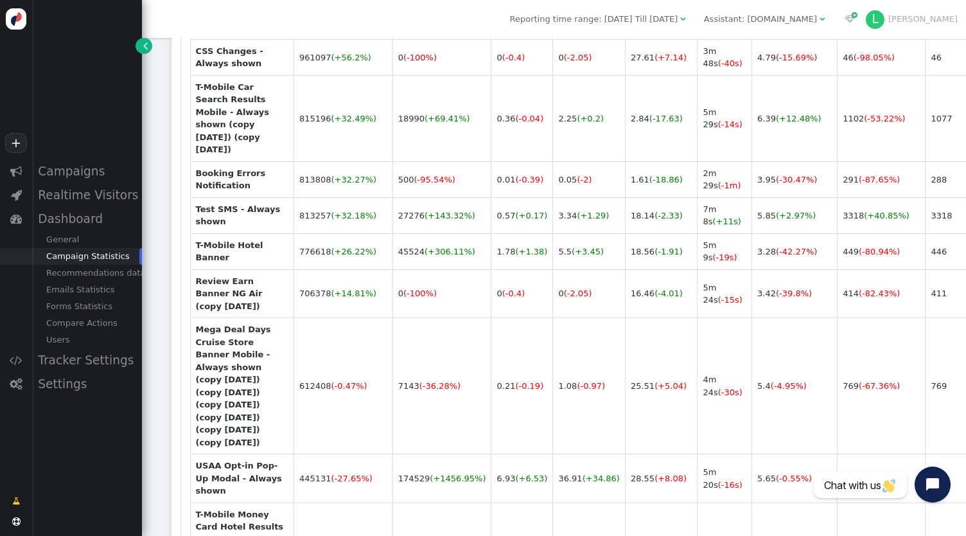
scroll to position [2121, 0]
